Goal: Navigation & Orientation: Find specific page/section

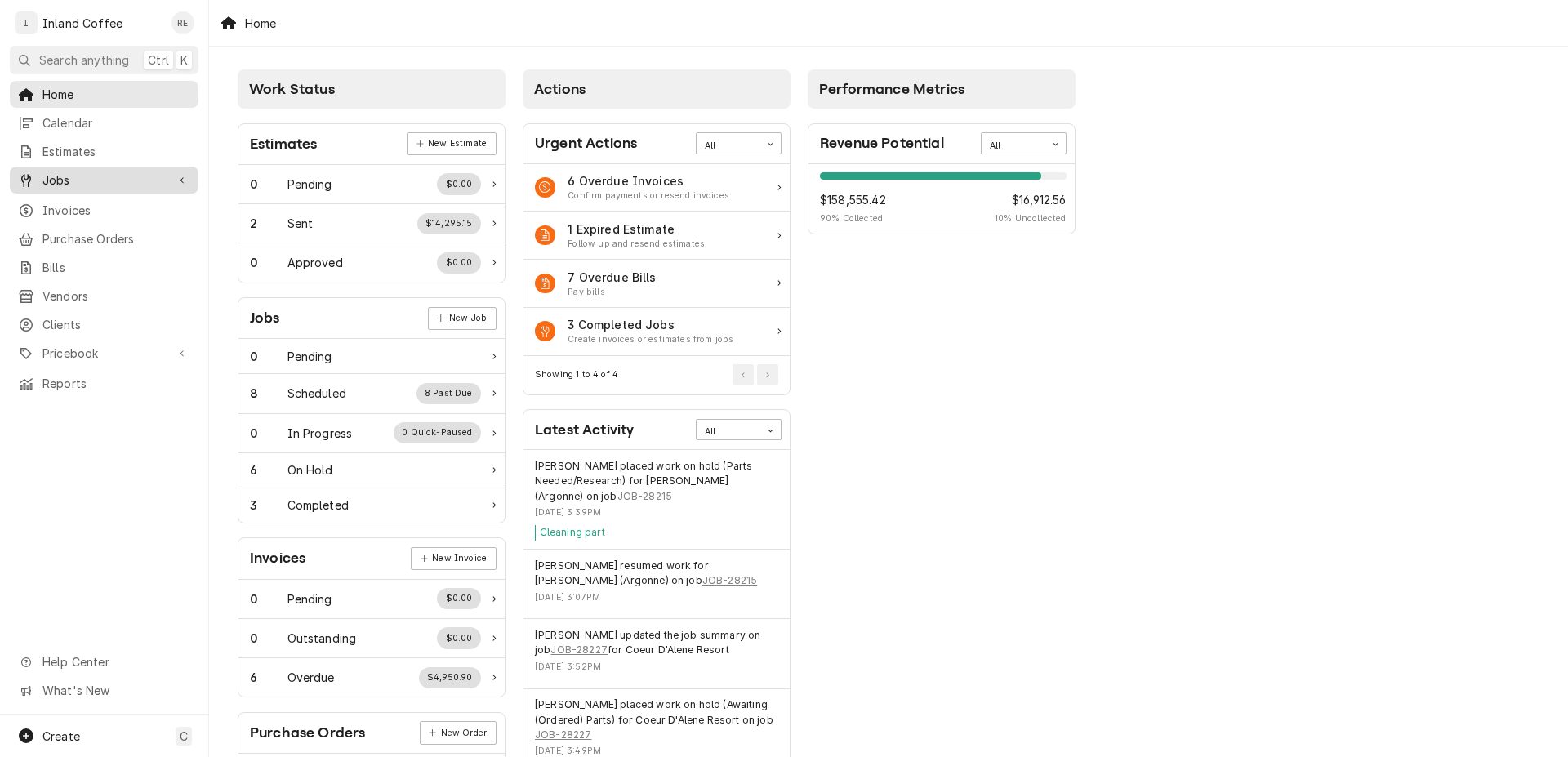
click at [75, 171] on span "Jobs" at bounding box center [104, 179] width 123 height 17
click at [59, 202] on span "Jobs" at bounding box center [117, 208] width 148 height 17
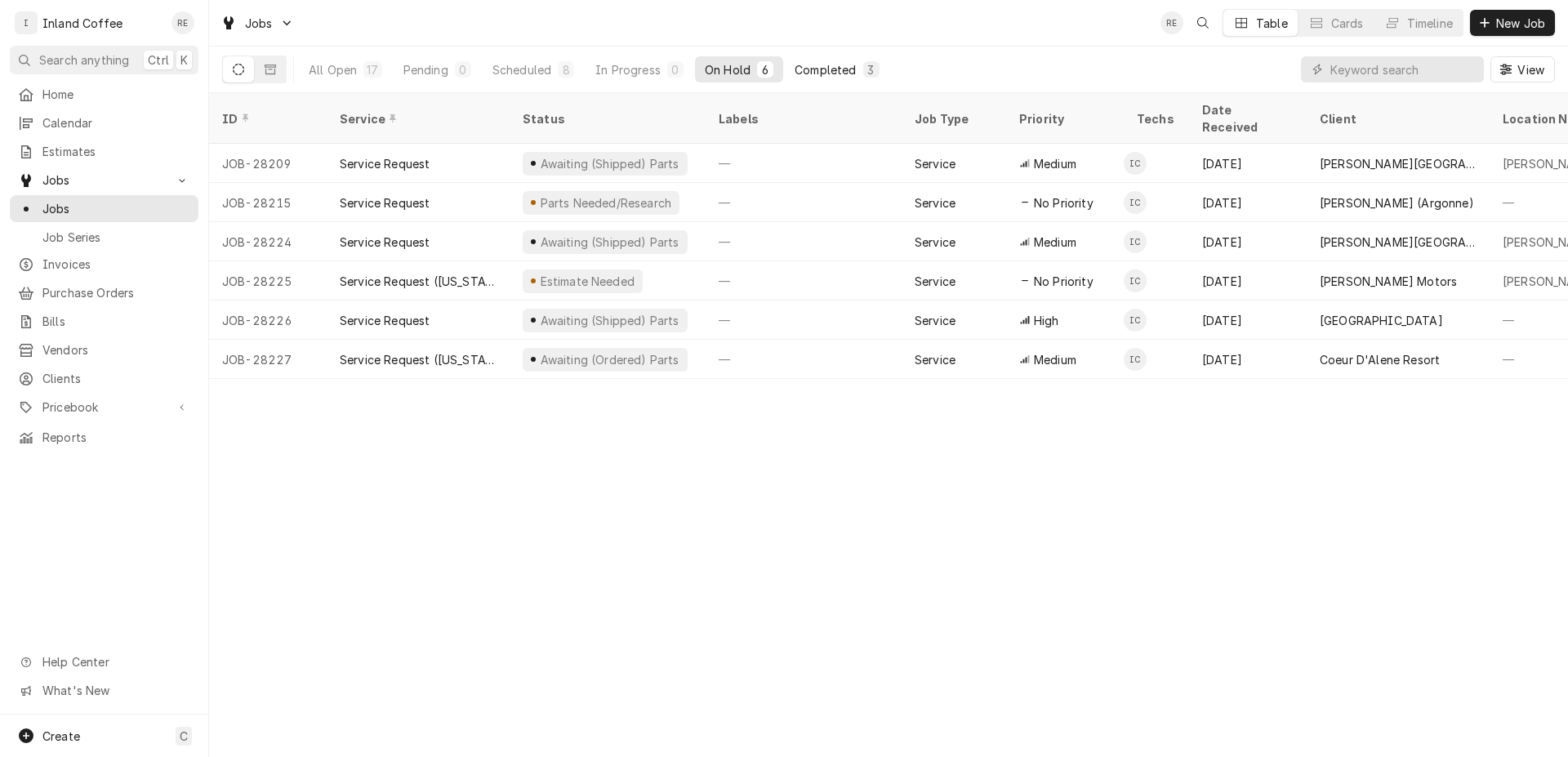
click at [833, 59] on button "Completed 3" at bounding box center [837, 69] width 104 height 26
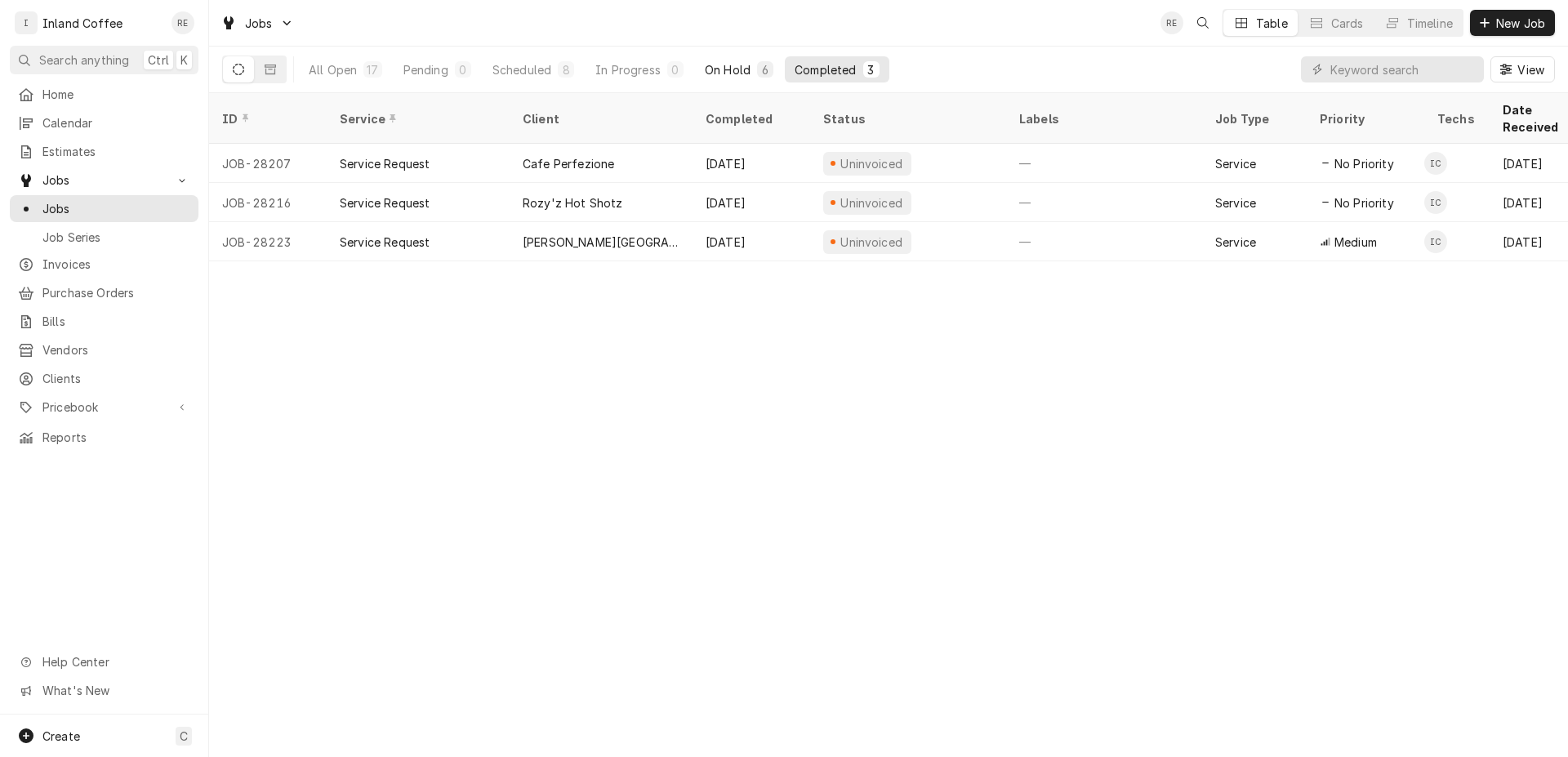
click at [747, 58] on button "On Hold 6" at bounding box center [739, 69] width 88 height 26
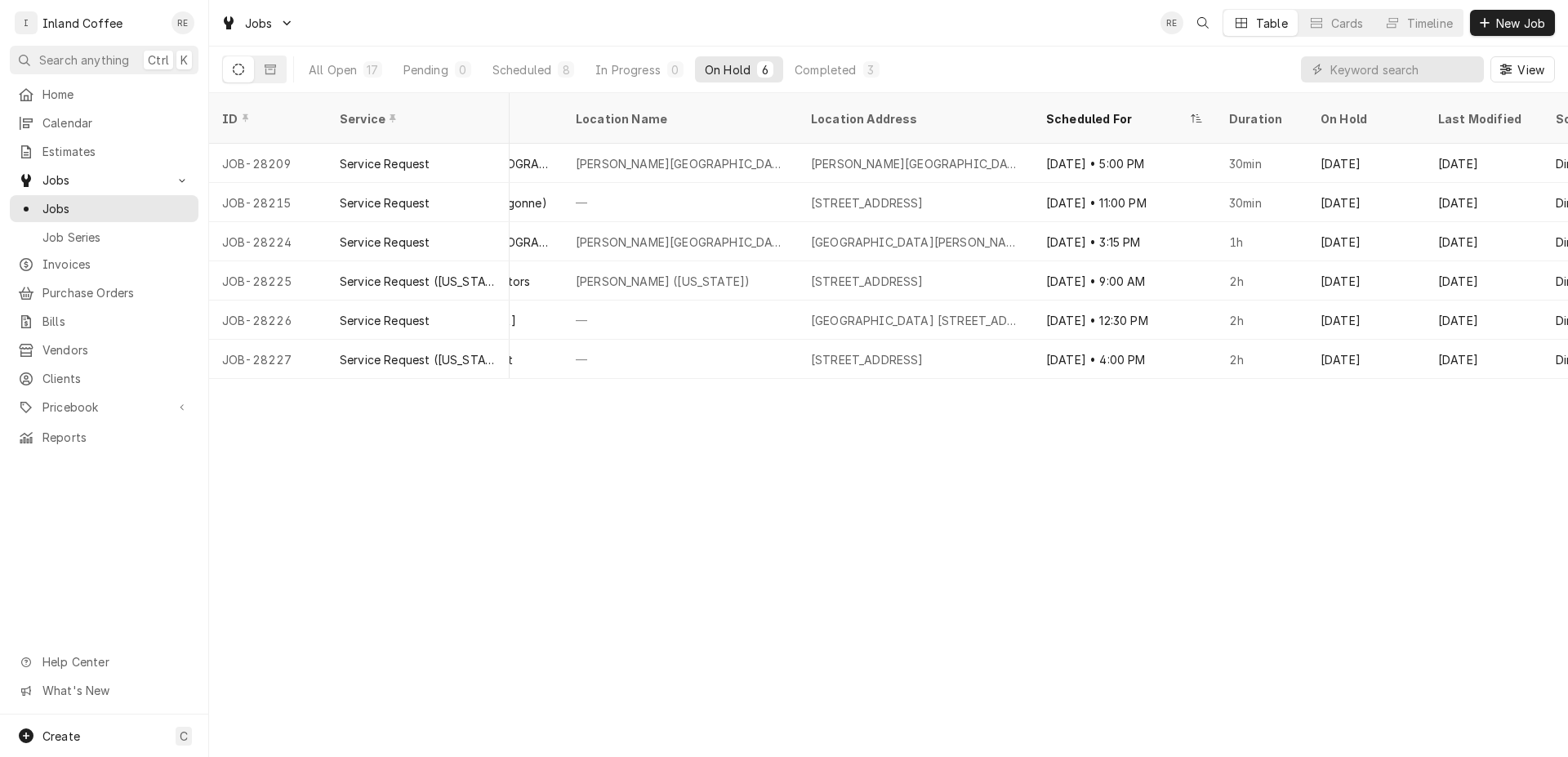
scroll to position [0, 919]
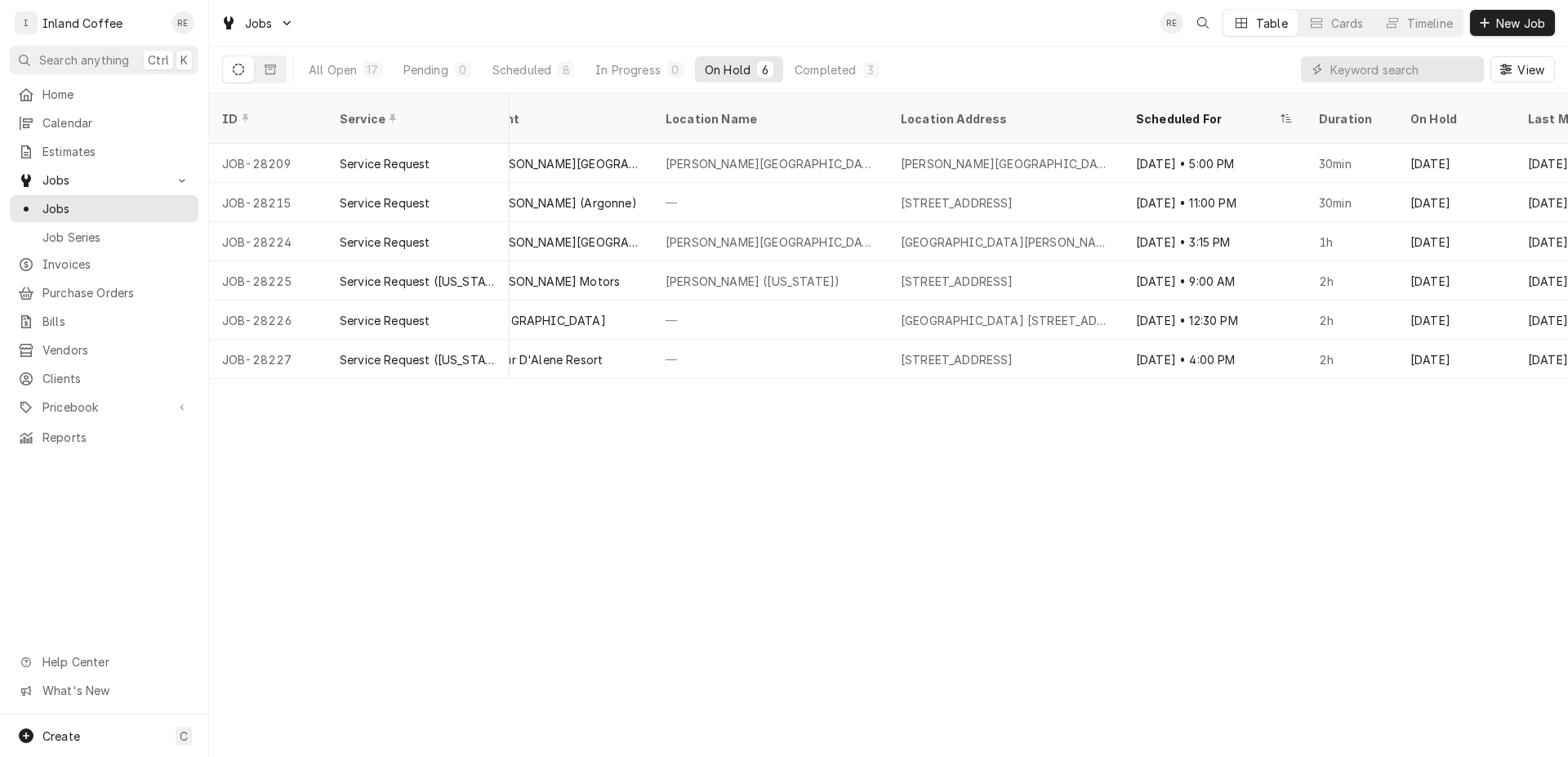
click at [872, 369] on div "ID Service Status Labels Job Type Priority Techs Date Received Client Location …" at bounding box center [888, 425] width 1359 height 664
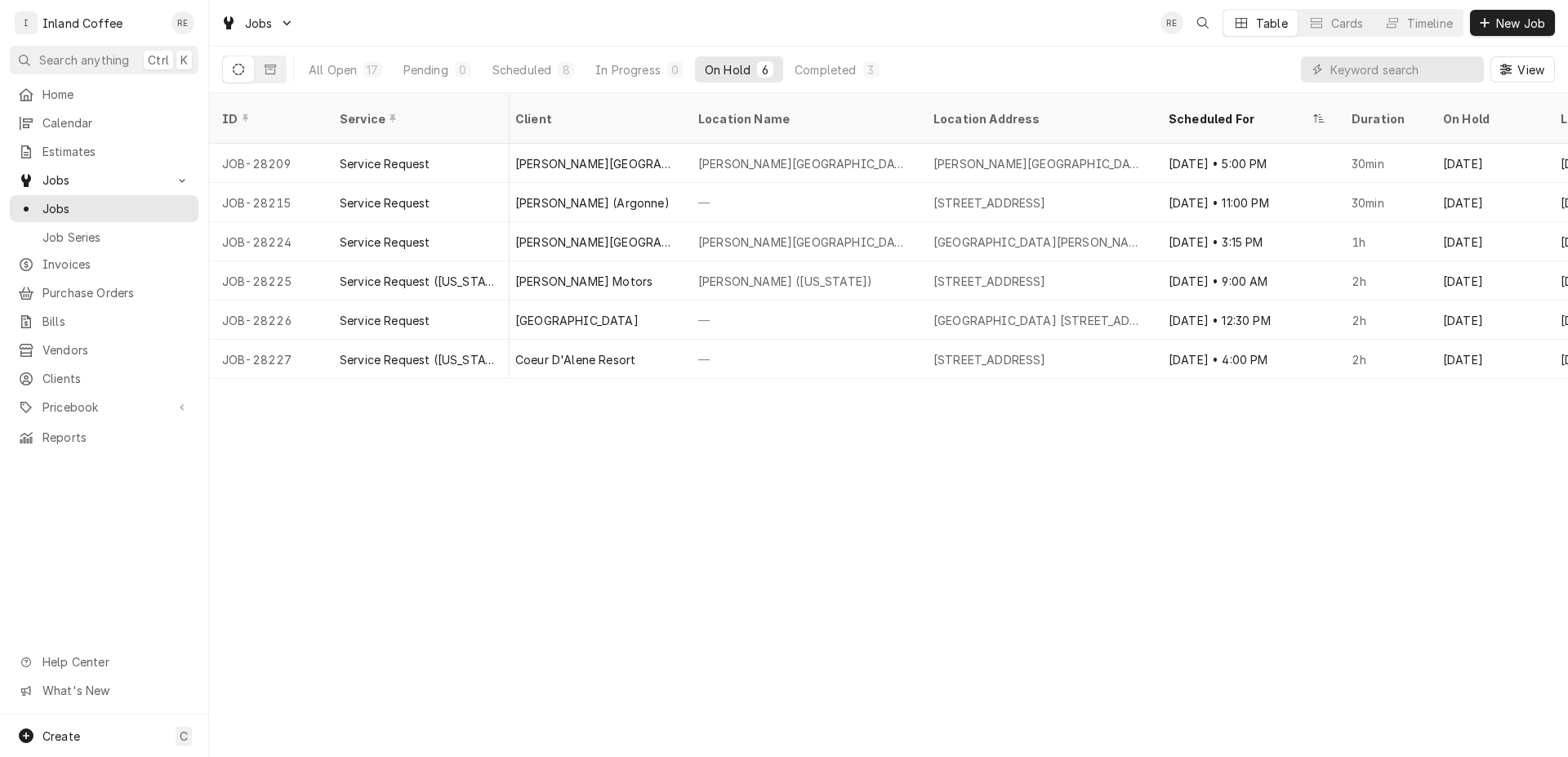
scroll to position [0, 750]
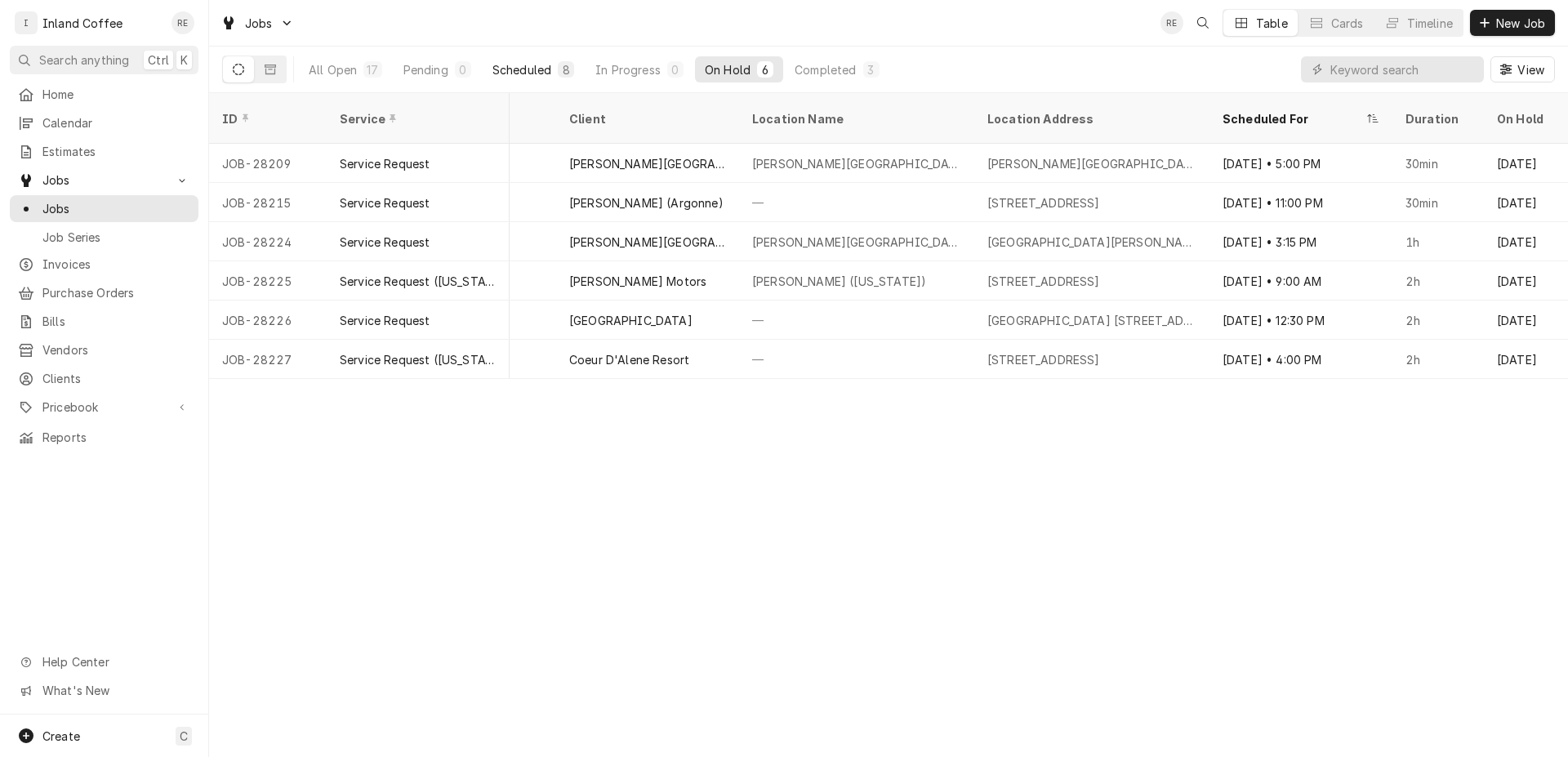
click at [548, 66] on div "Scheduled" at bounding box center [522, 69] width 58 height 17
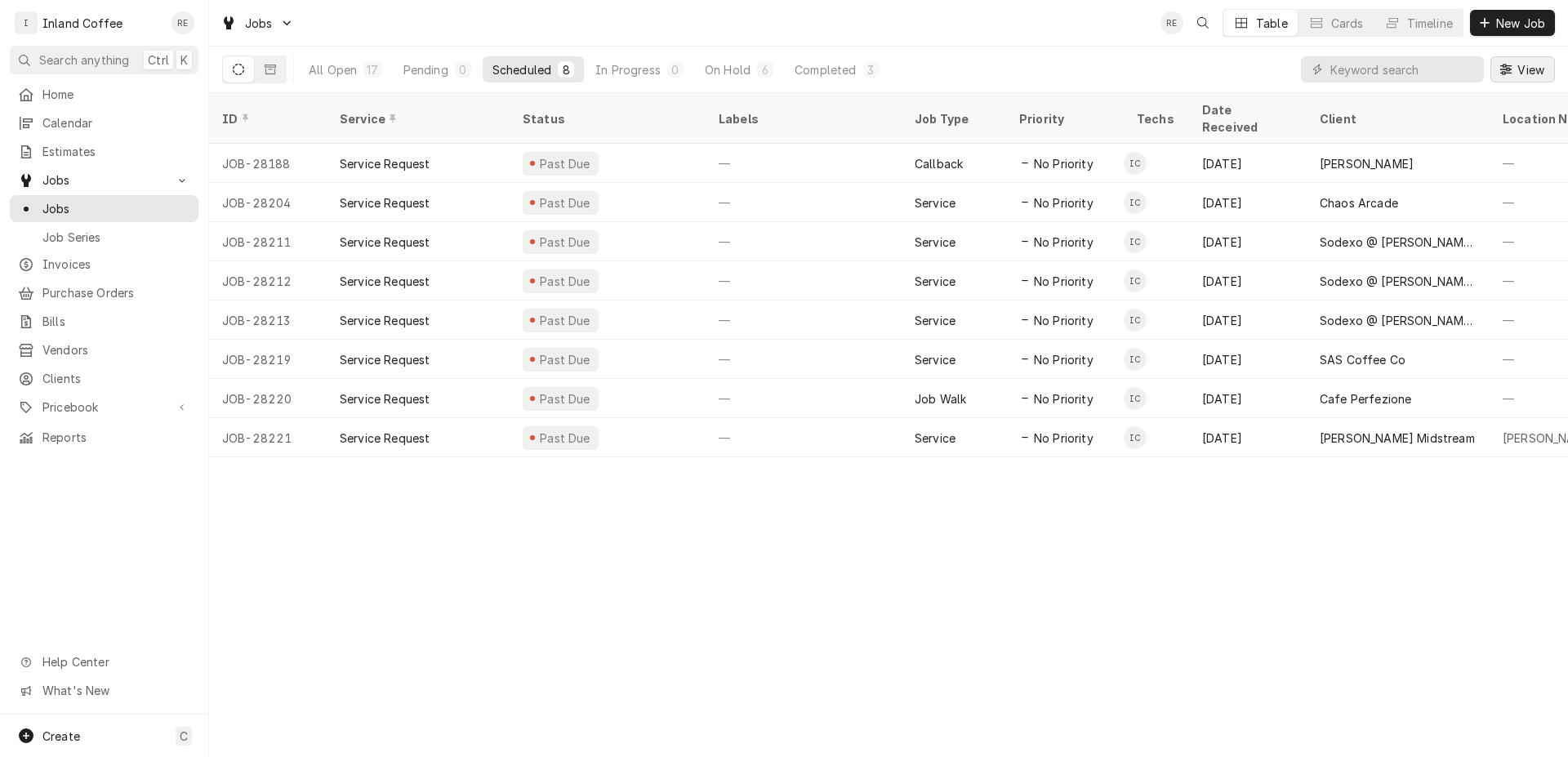
click at [1505, 76] on div "Dynamic Content Wrapper" at bounding box center [1506, 69] width 16 height 16
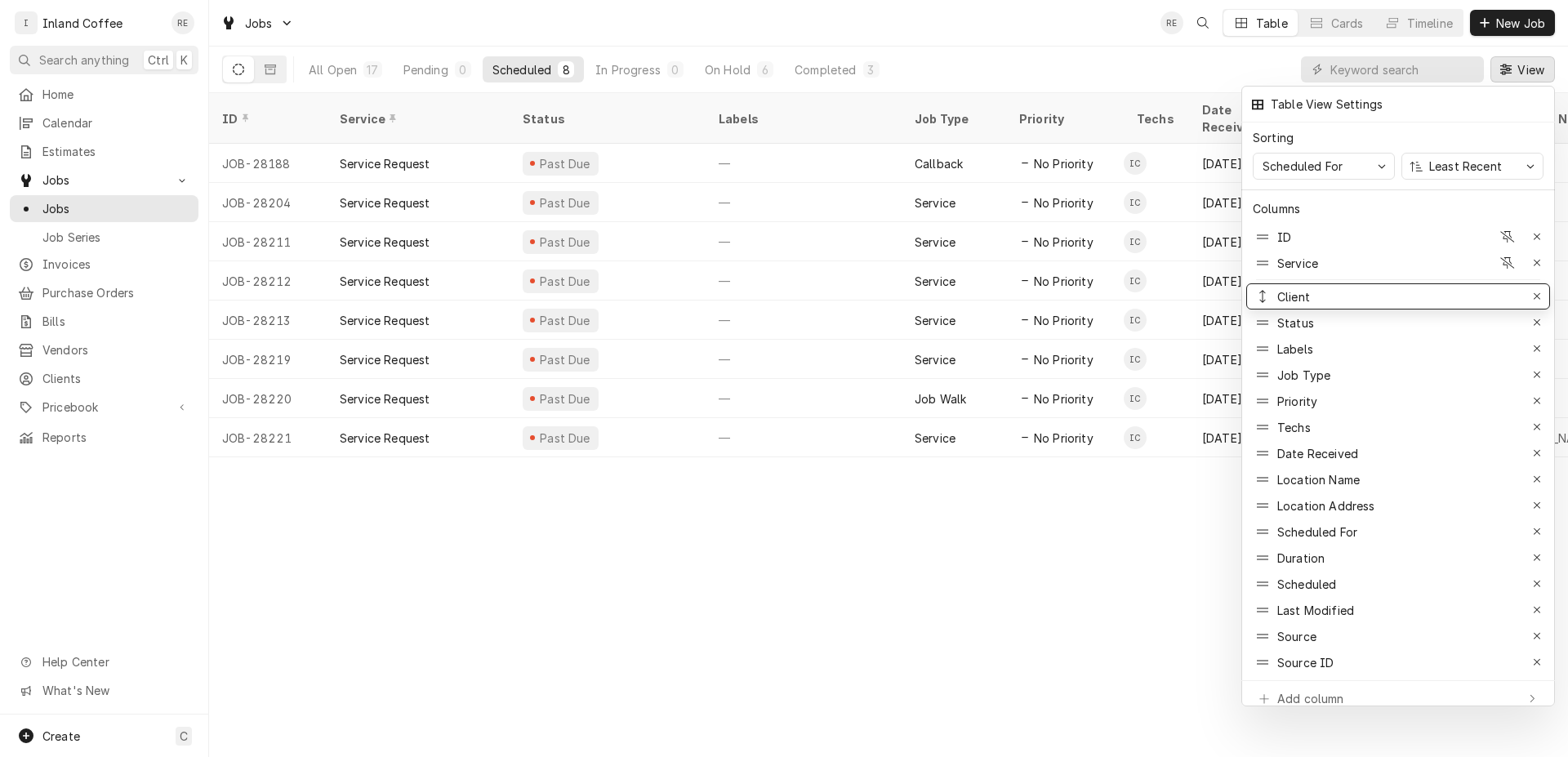
drag, startPoint x: 1283, startPoint y: 445, endPoint x: 1294, endPoint y: 278, distance: 167.4
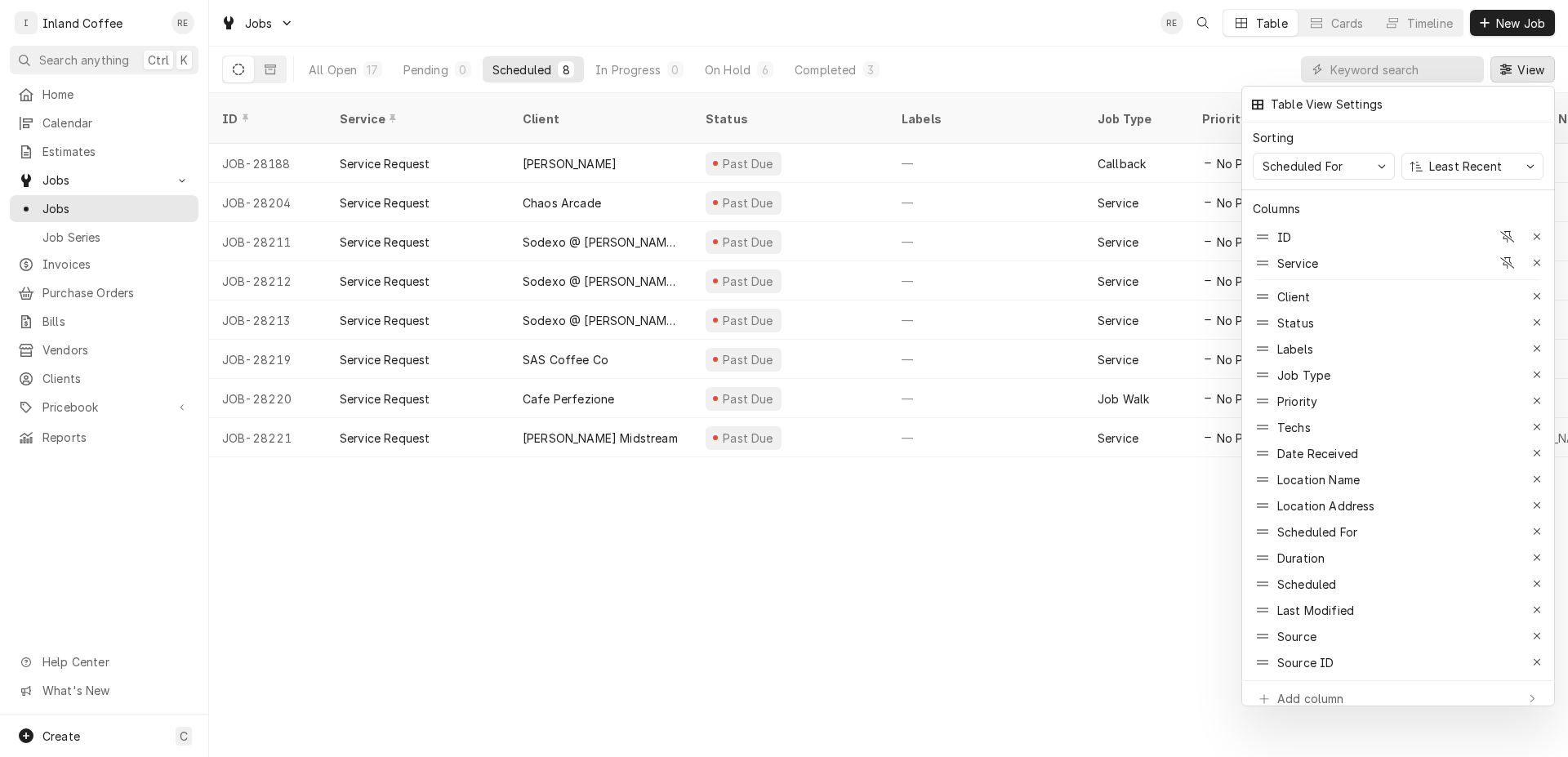
click at [808, 505] on div at bounding box center [784, 378] width 1568 height 757
